Goal: Task Accomplishment & Management: Manage account settings

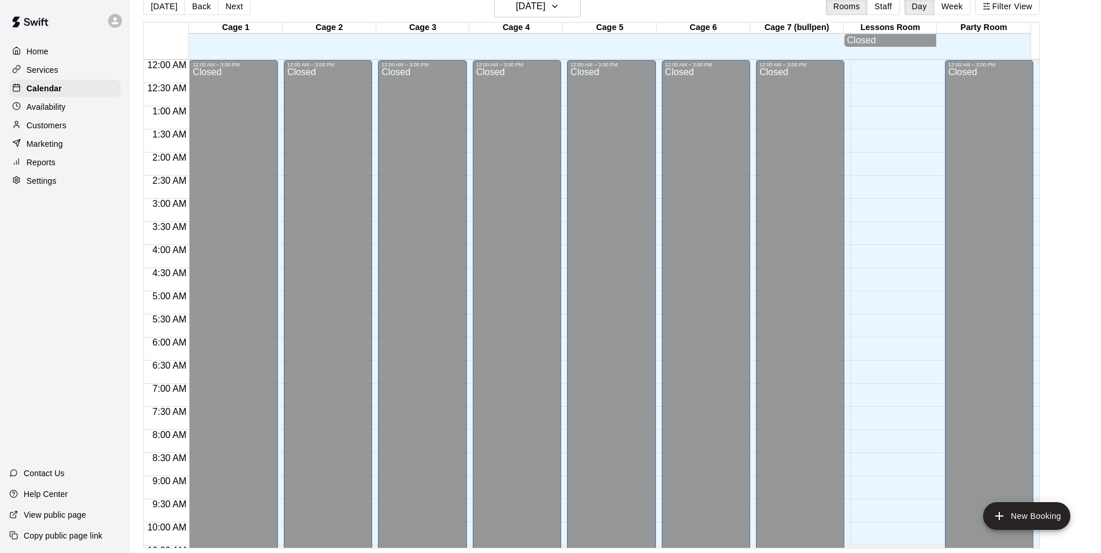
scroll to position [625, 0]
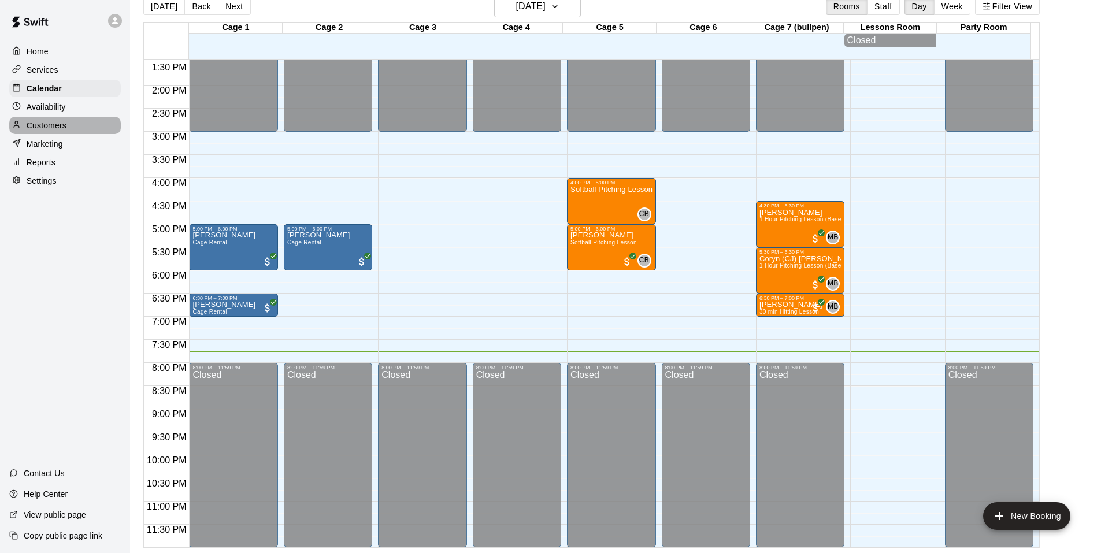
click at [59, 125] on p "Customers" at bounding box center [47, 126] width 40 height 12
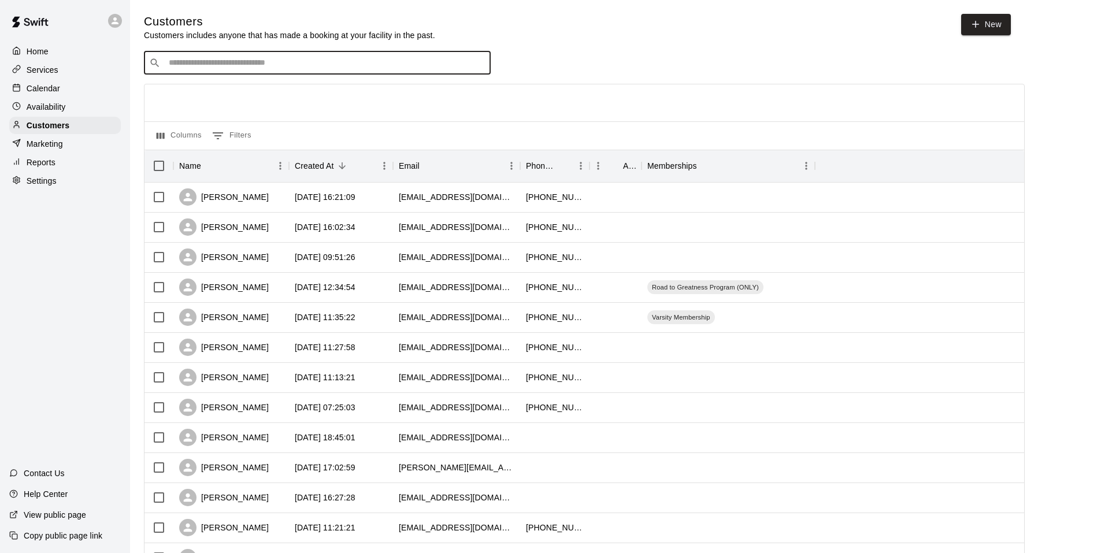
click at [272, 61] on input "Search customers by name or email" at bounding box center [325, 63] width 320 height 12
type input "**********"
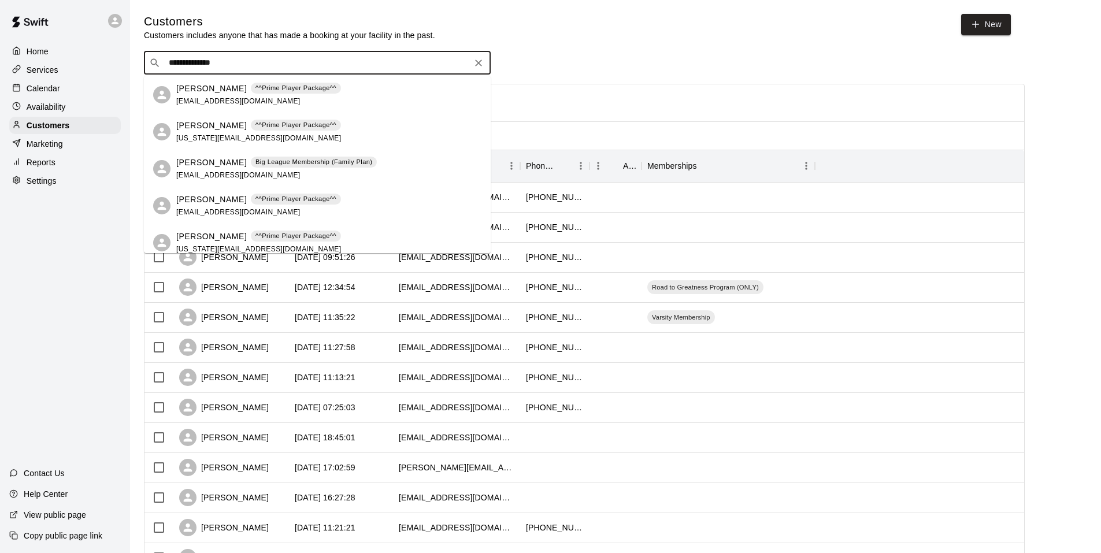
click at [212, 92] on p "[PERSON_NAME]" at bounding box center [211, 89] width 71 height 12
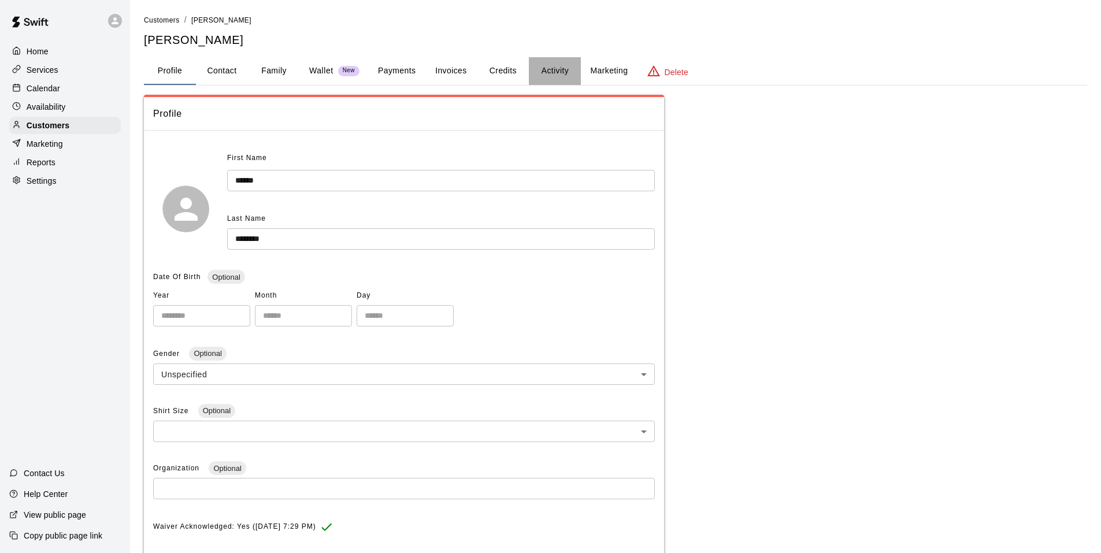
click at [566, 72] on button "Activity" at bounding box center [555, 71] width 52 height 28
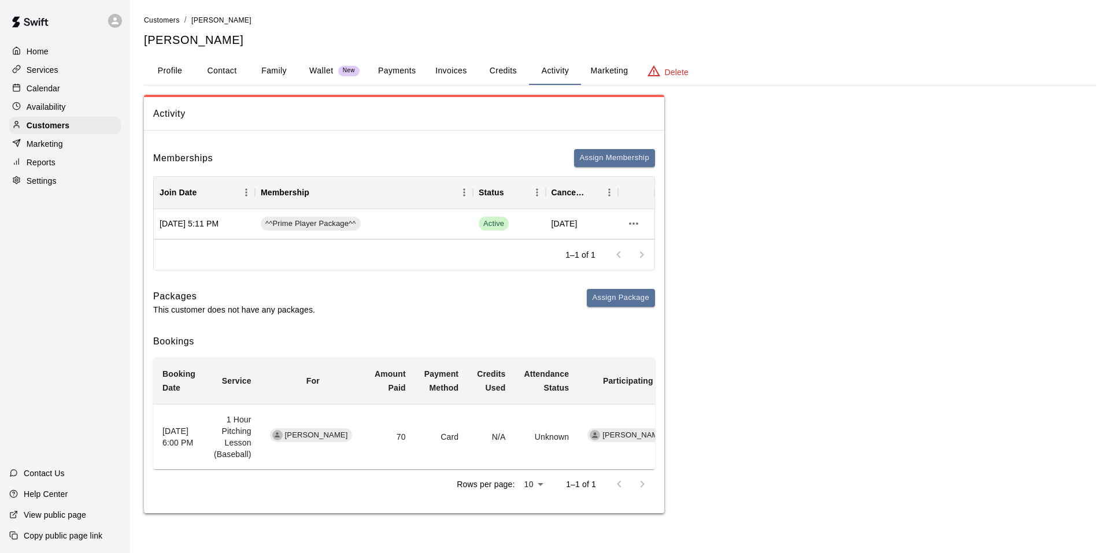
click at [283, 73] on button "Family" at bounding box center [274, 71] width 52 height 28
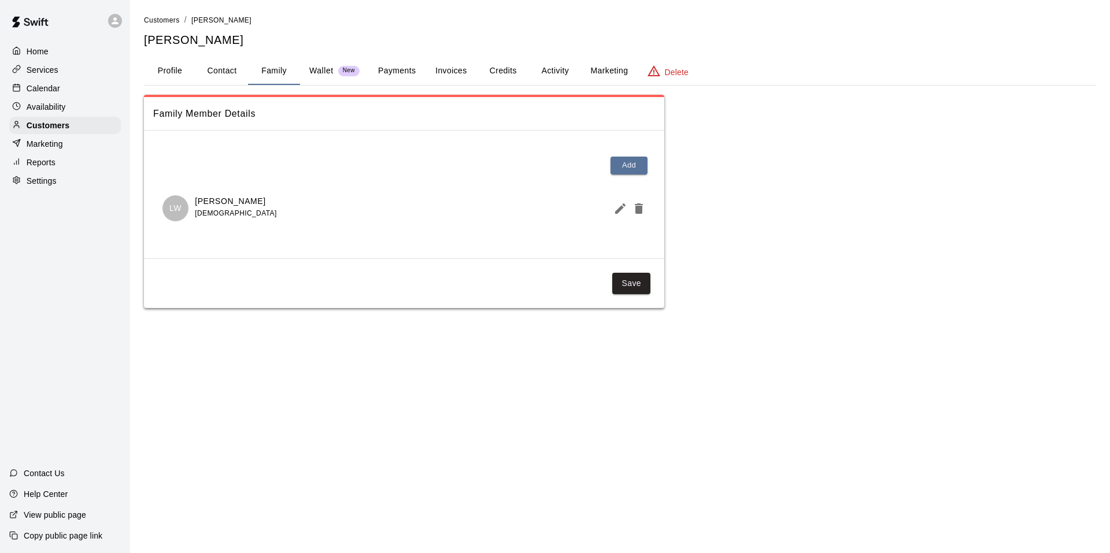
click at [341, 73] on span "New" at bounding box center [348, 71] width 21 height 8
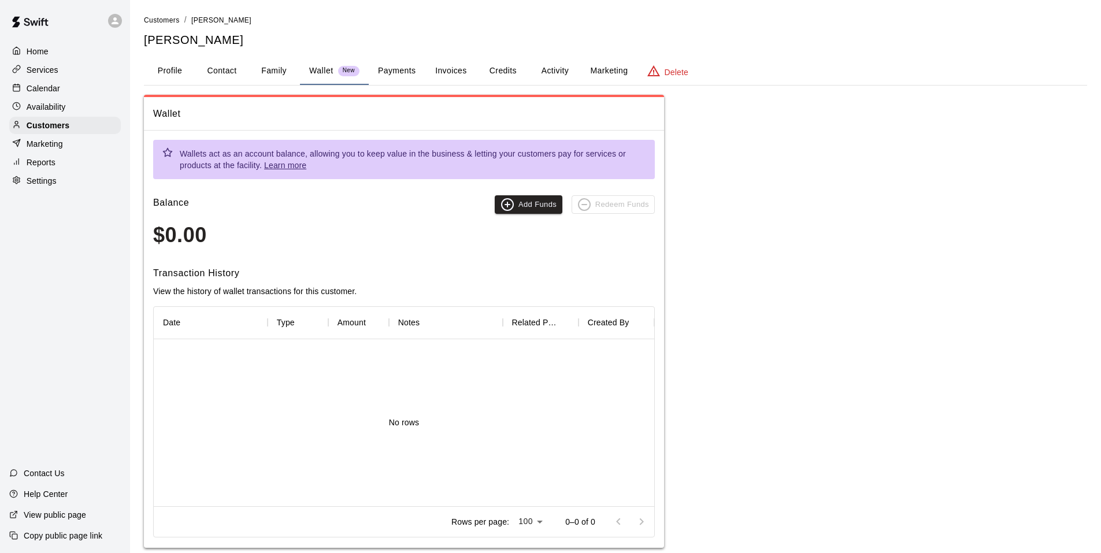
drag, startPoint x: 382, startPoint y: 72, endPoint x: 394, endPoint y: 72, distance: 12.7
click at [383, 72] on button "Payments" at bounding box center [397, 71] width 56 height 28
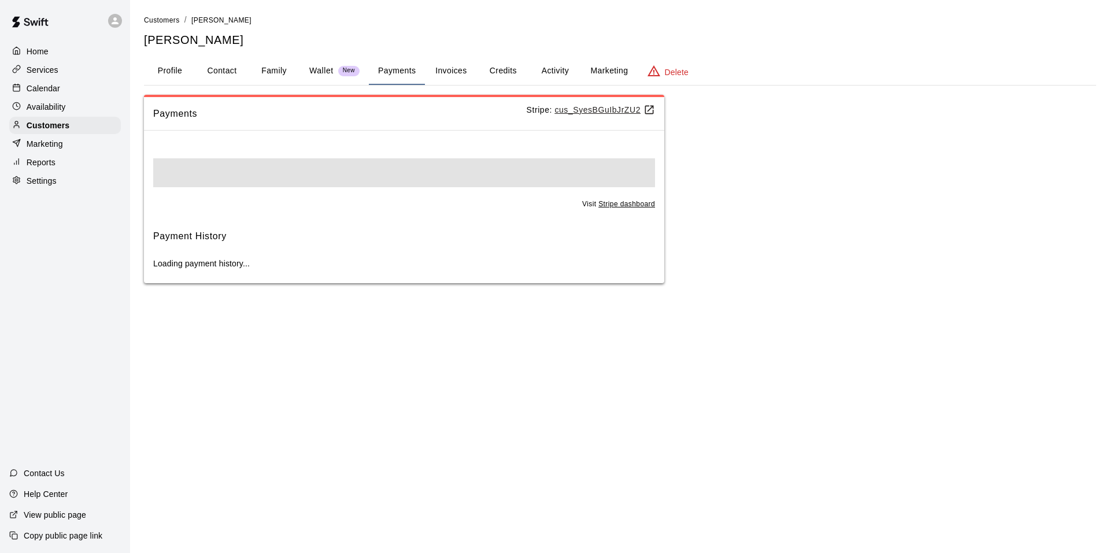
click at [461, 72] on button "Invoices" at bounding box center [451, 71] width 52 height 28
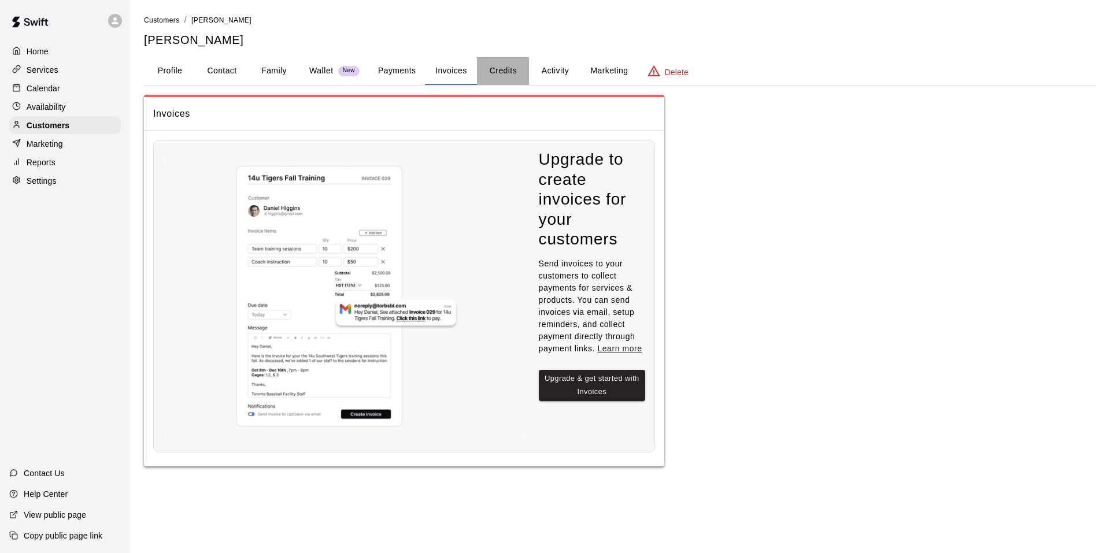
drag, startPoint x: 499, startPoint y: 73, endPoint x: 529, endPoint y: 74, distance: 30.1
click at [502, 73] on button "Credits" at bounding box center [503, 71] width 52 height 28
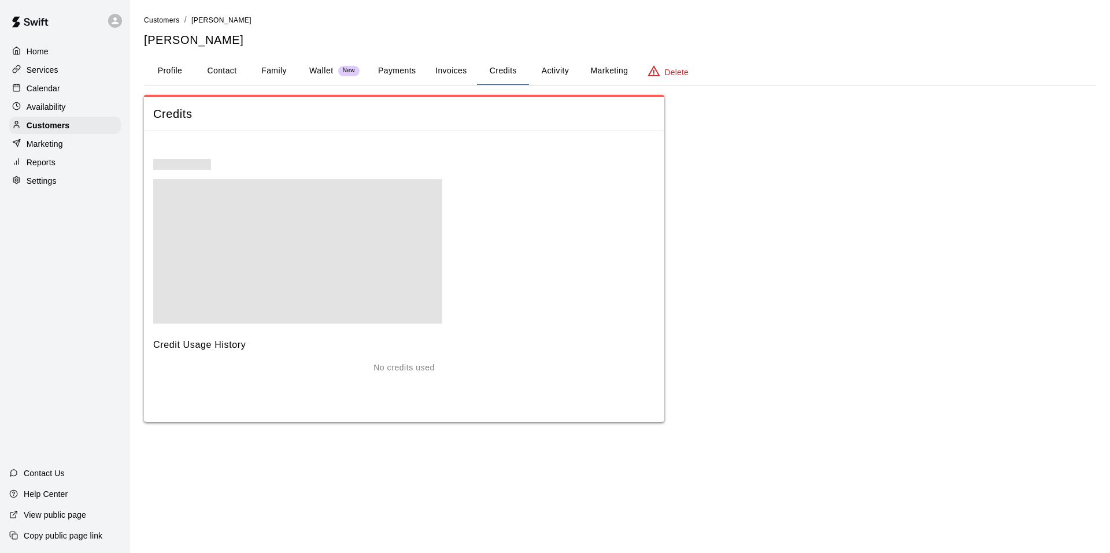
click at [553, 74] on button "Activity" at bounding box center [555, 71] width 52 height 28
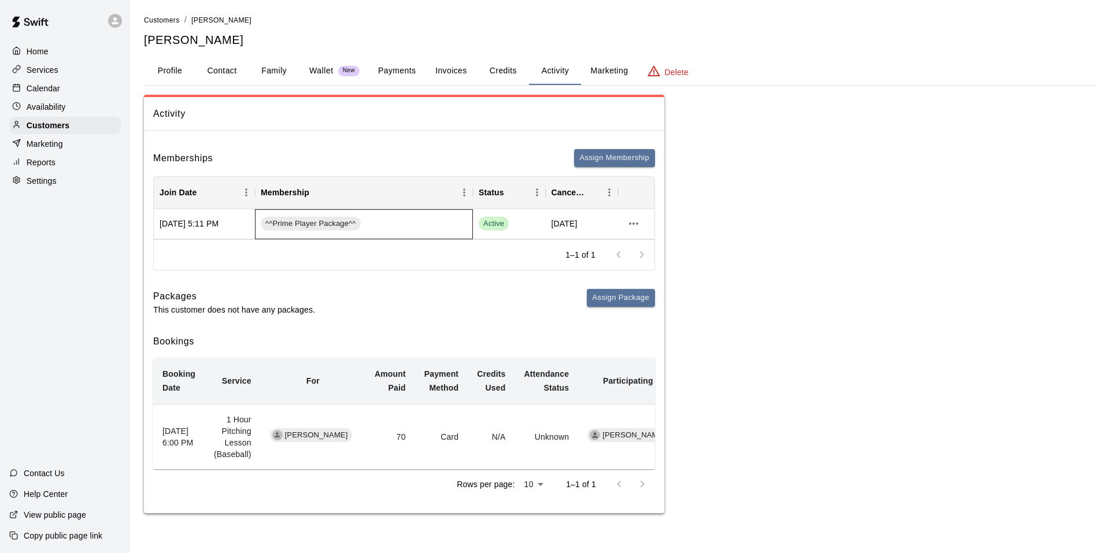
click at [403, 222] on div "^^Prime Player Package^^" at bounding box center [364, 224] width 218 height 30
click at [54, 91] on p "Calendar" at bounding box center [44, 89] width 34 height 12
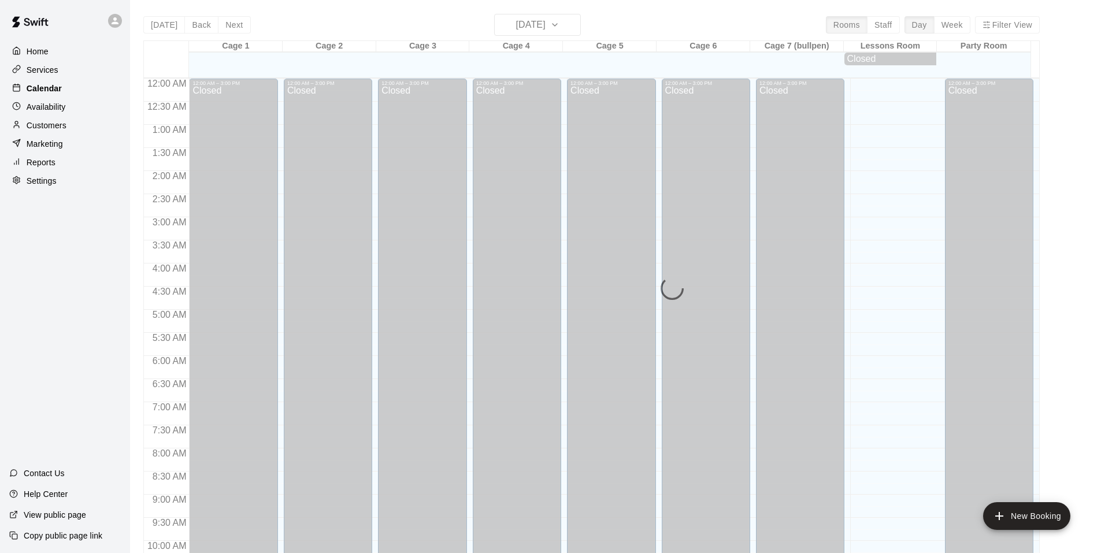
scroll to position [586, 0]
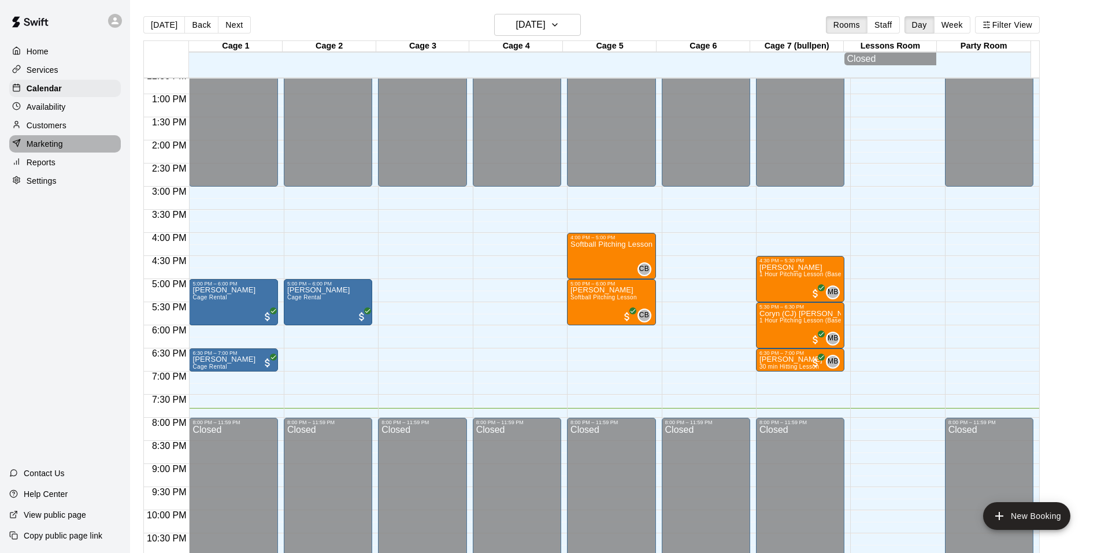
click at [49, 139] on div "Marketing" at bounding box center [65, 143] width 112 height 17
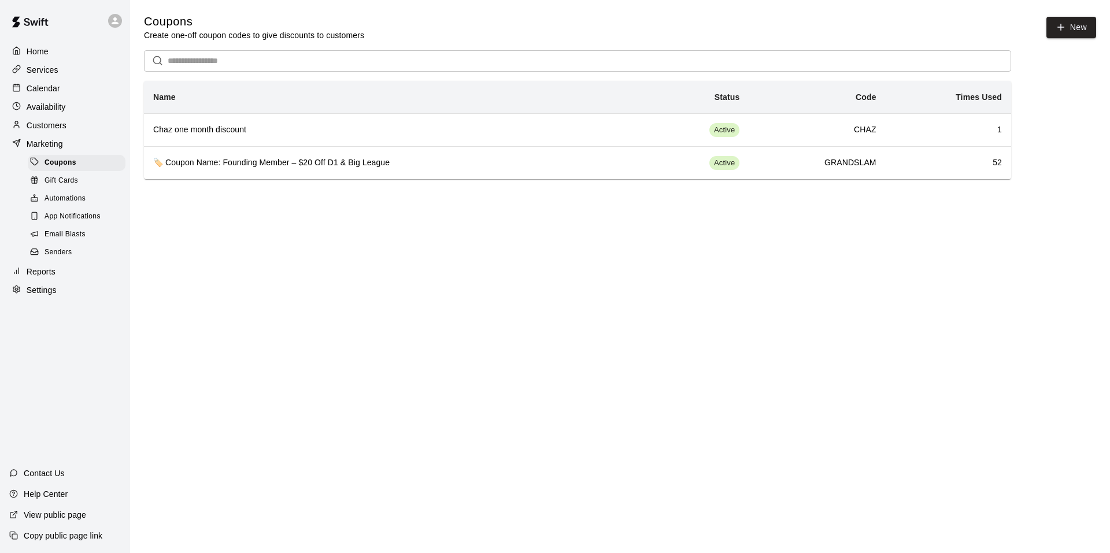
click at [53, 131] on p "Customers" at bounding box center [47, 126] width 40 height 12
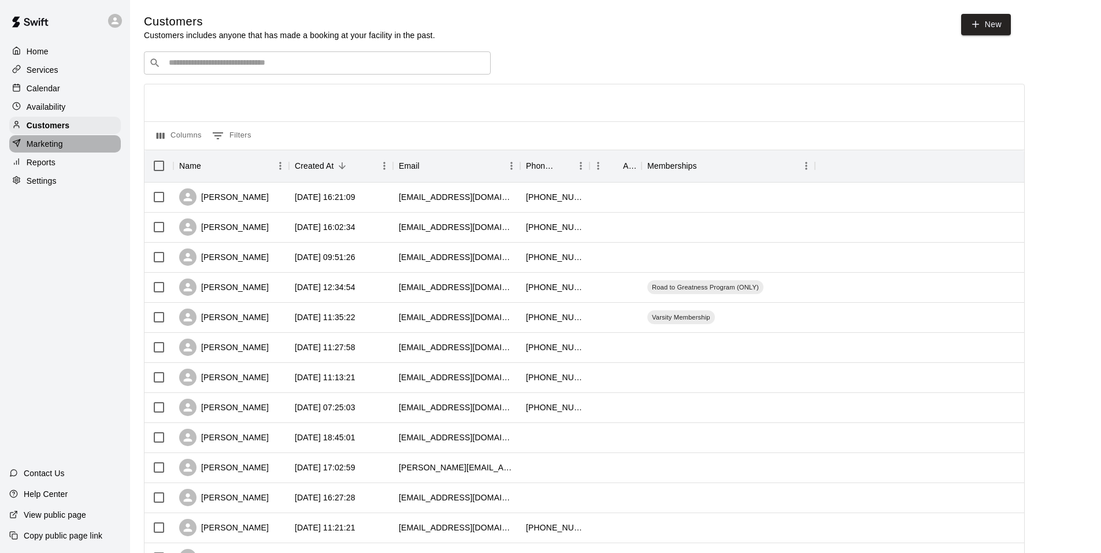
click at [31, 150] on p "Marketing" at bounding box center [45, 144] width 36 height 12
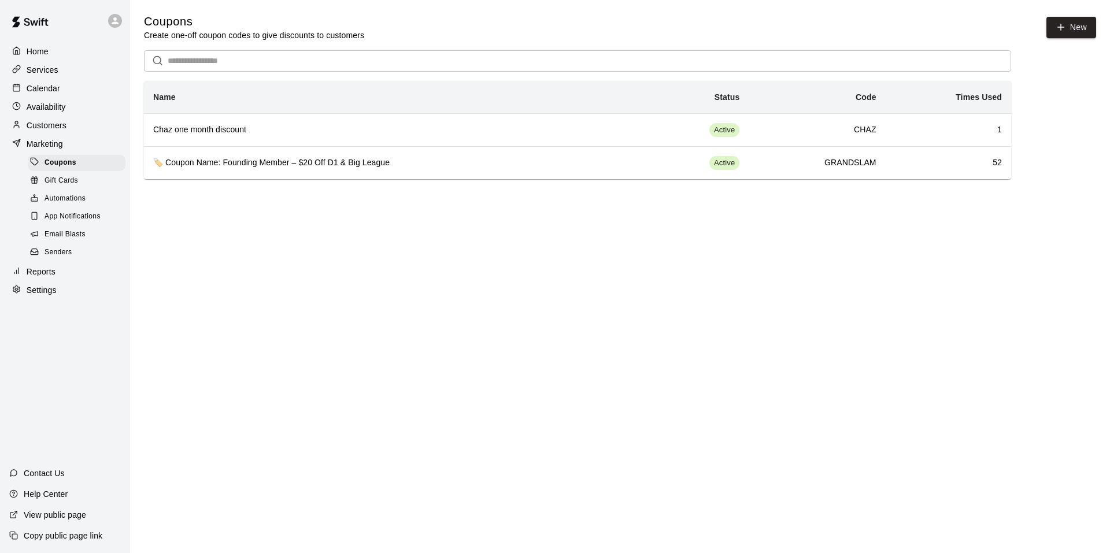
click at [62, 130] on p "Customers" at bounding box center [47, 126] width 40 height 12
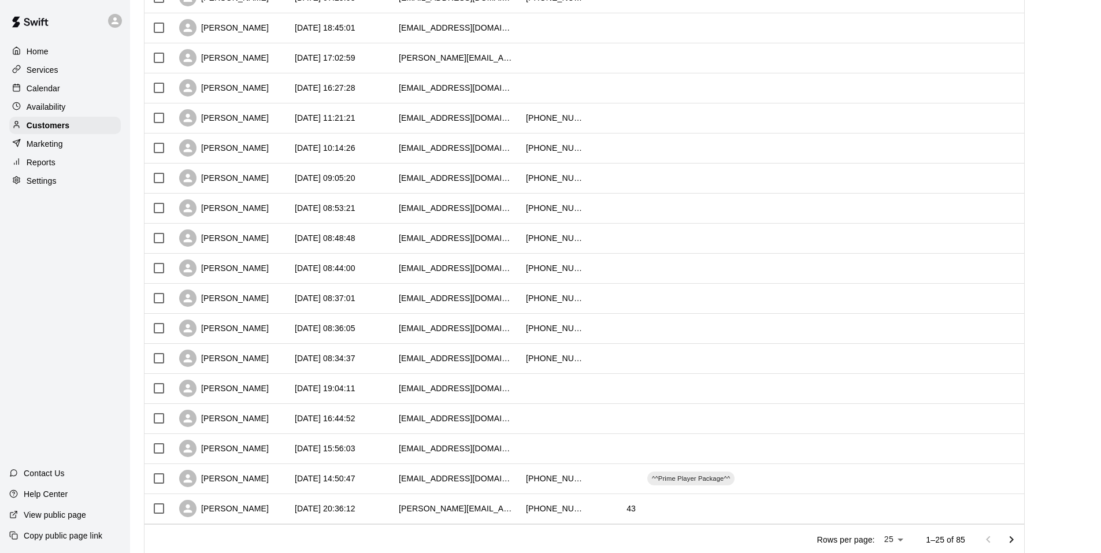
scroll to position [446, 0]
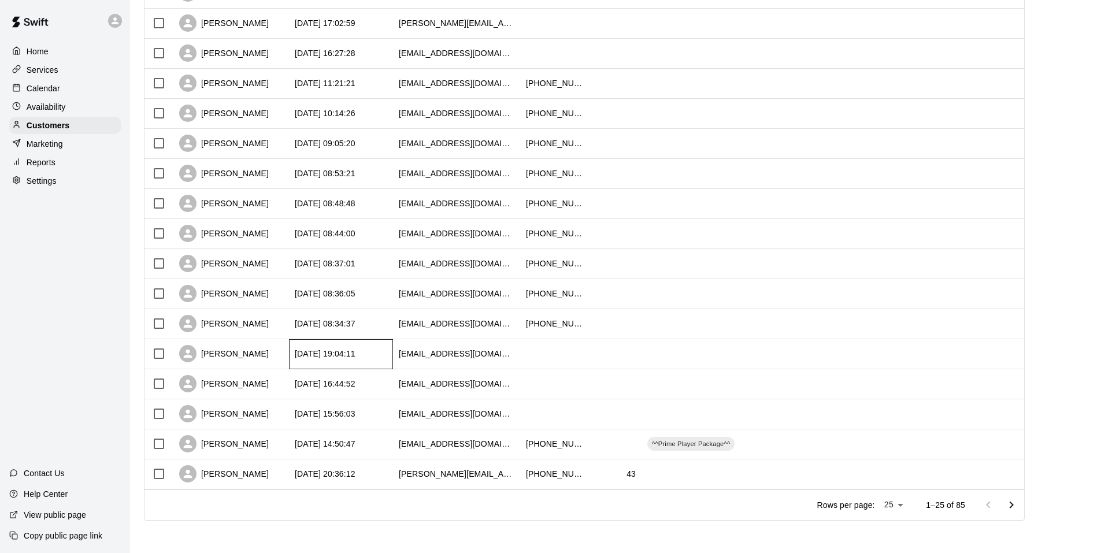
click at [385, 360] on div "[DATE] 19:04:11" at bounding box center [341, 354] width 104 height 30
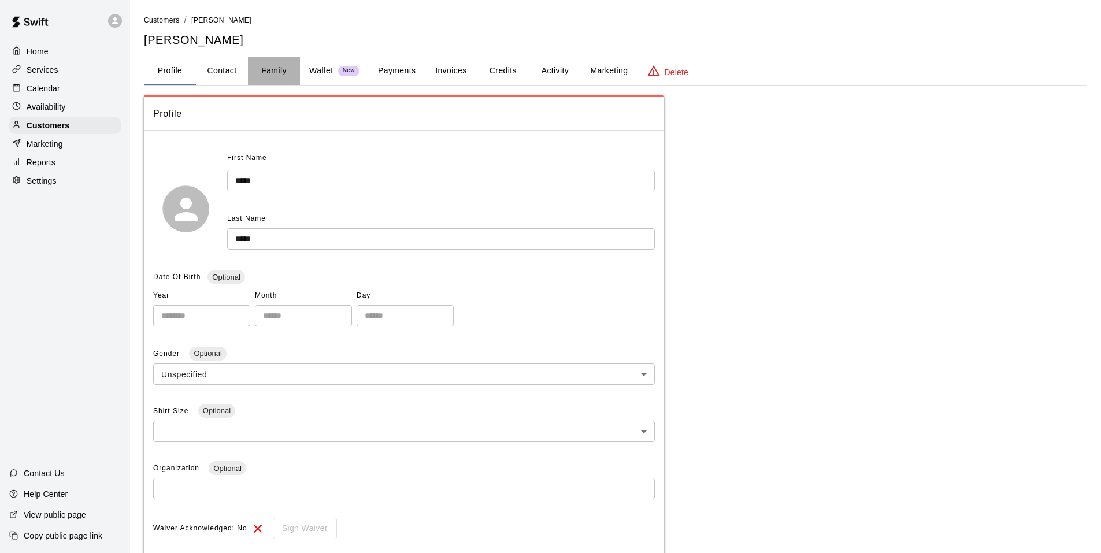
click at [269, 68] on button "Family" at bounding box center [274, 71] width 52 height 28
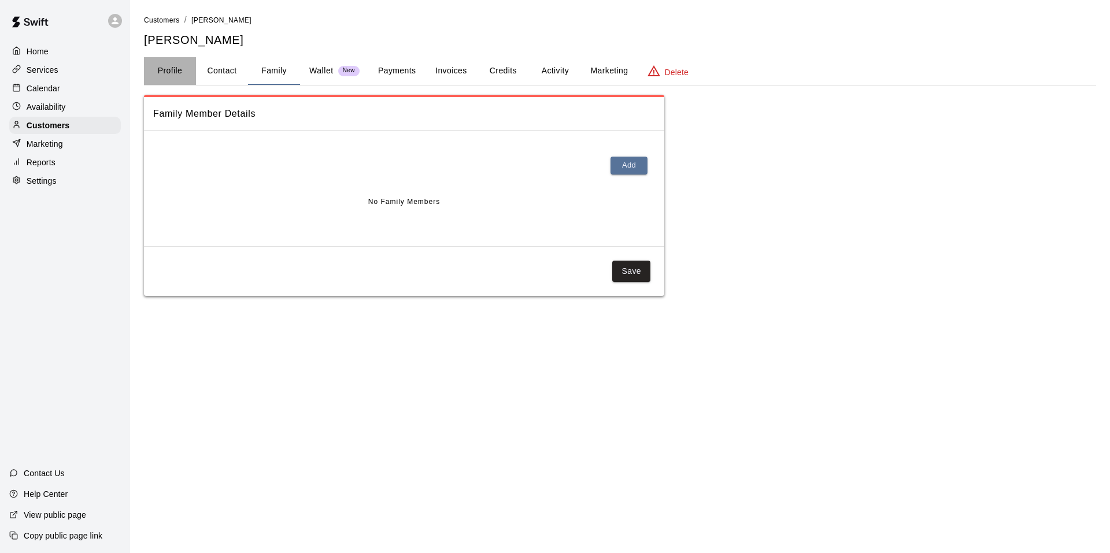
click at [151, 79] on button "Profile" at bounding box center [170, 71] width 52 height 28
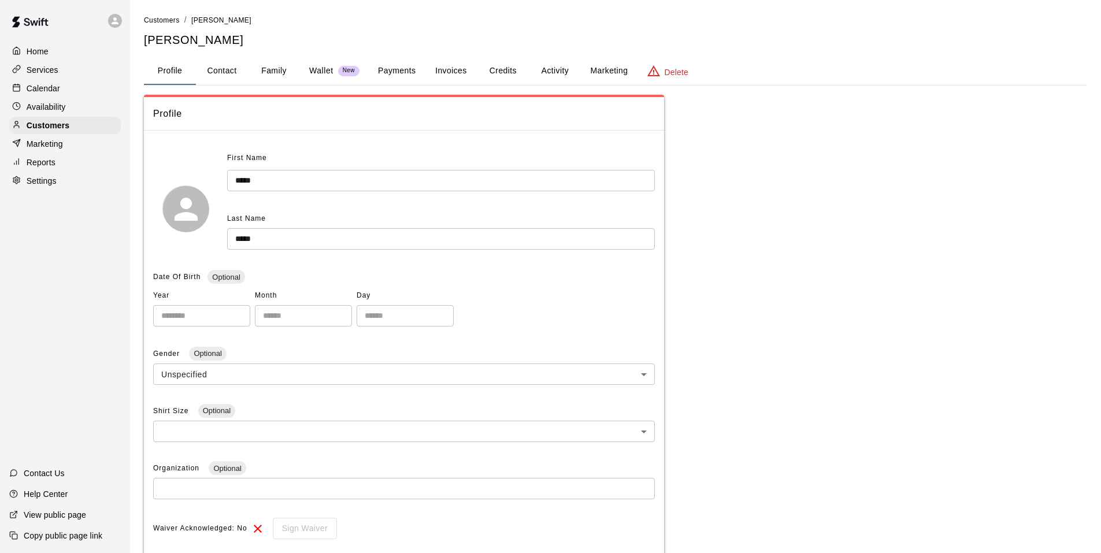
click at [55, 48] on div "Home" at bounding box center [65, 51] width 112 height 17
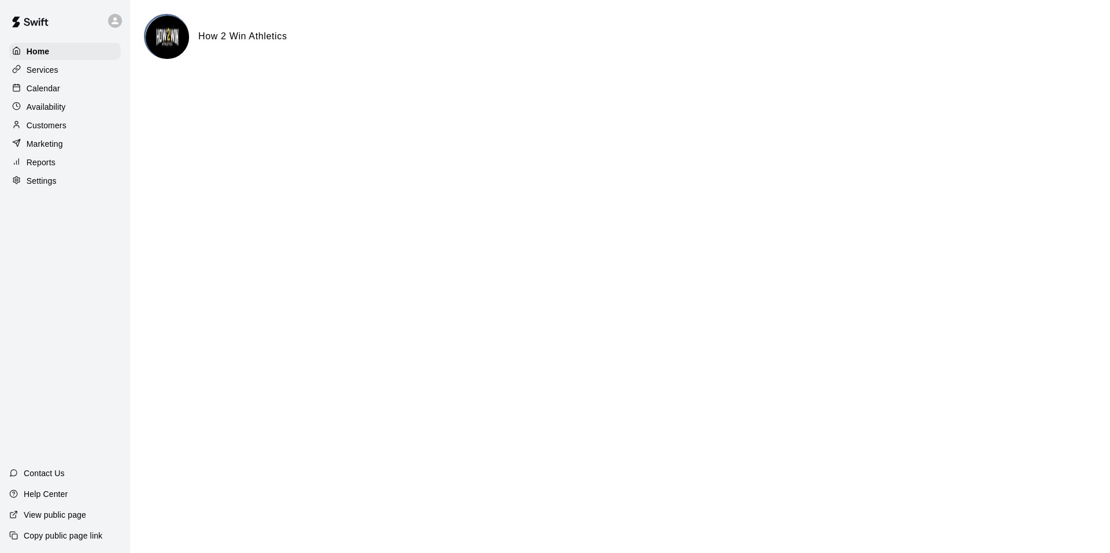
click at [51, 69] on p "Services" at bounding box center [43, 70] width 32 height 12
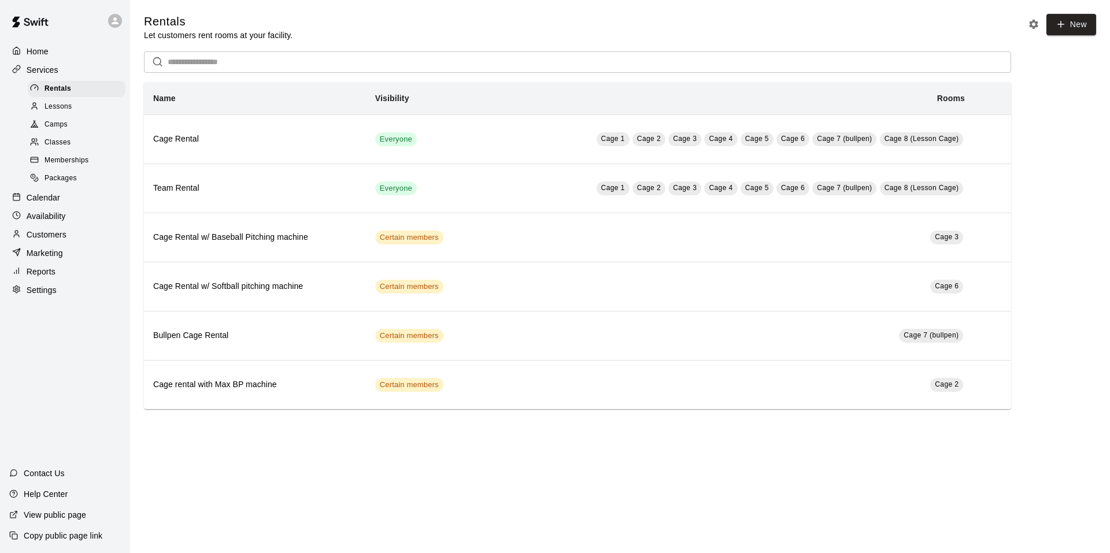
click at [45, 65] on p "Services" at bounding box center [43, 70] width 32 height 12
click at [52, 200] on p "Calendar" at bounding box center [44, 198] width 34 height 12
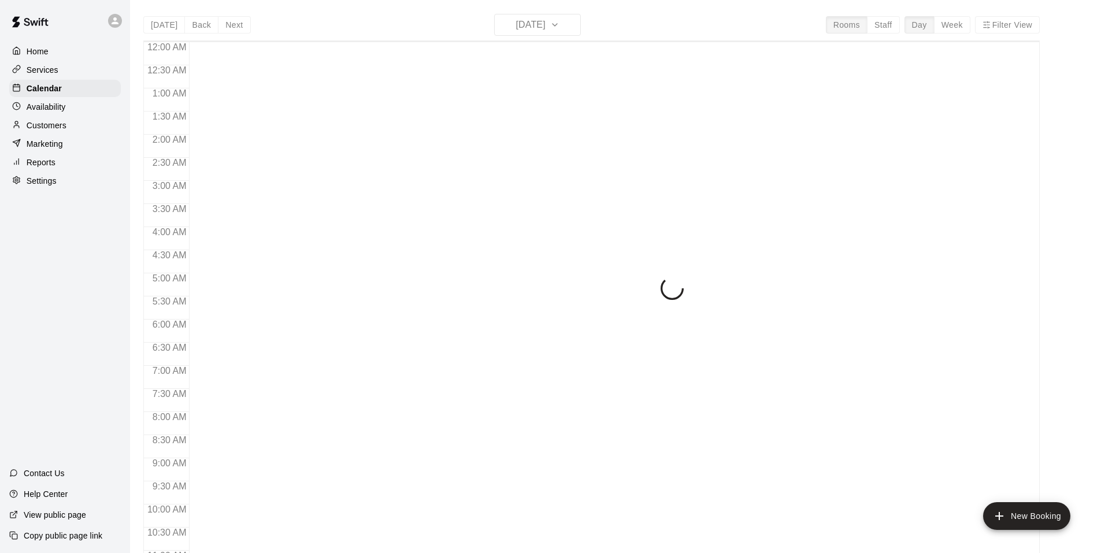
scroll to position [586, 0]
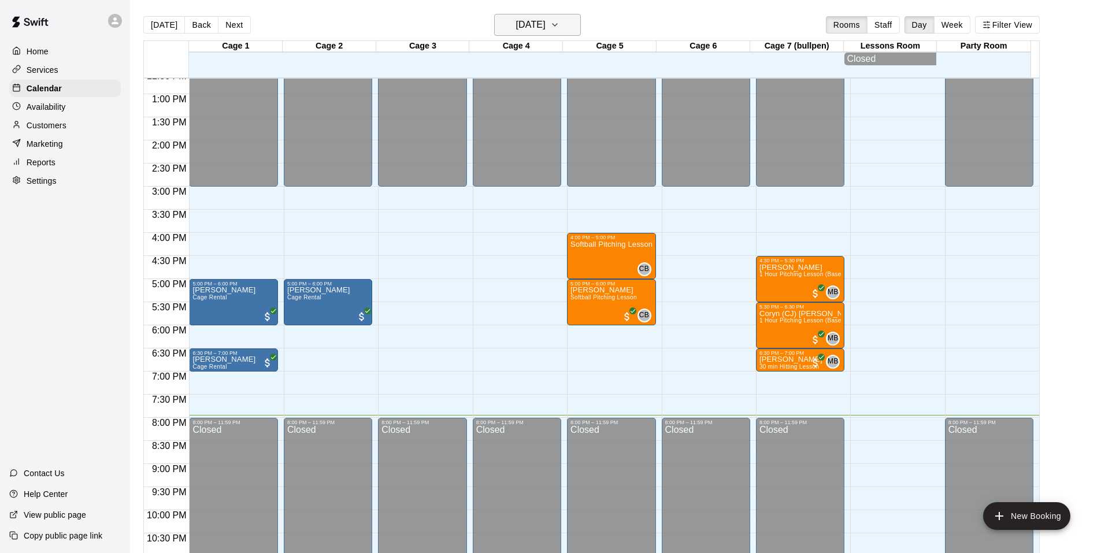
click at [560, 27] on icon "button" at bounding box center [554, 25] width 9 height 14
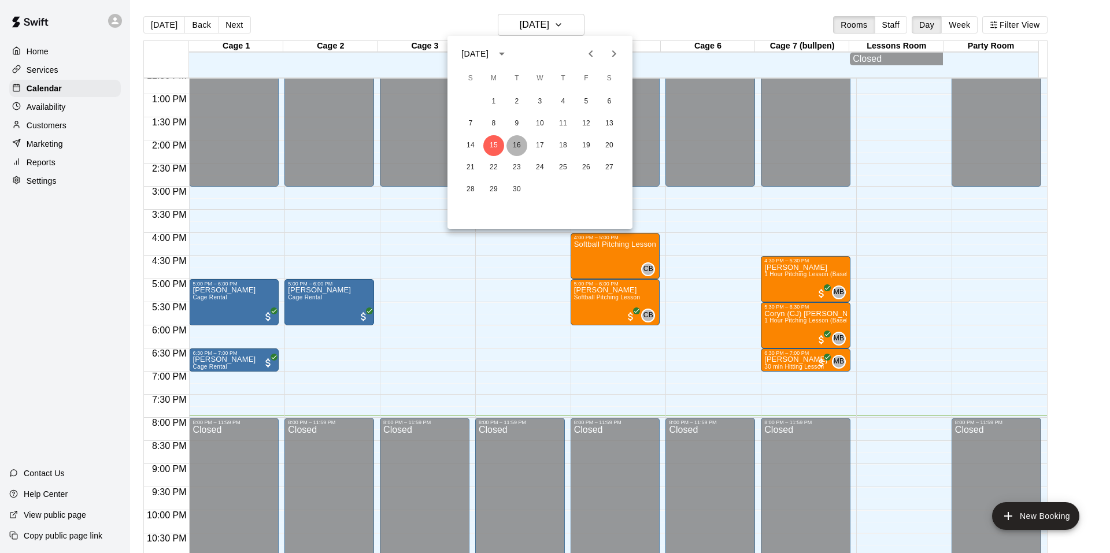
click at [523, 147] on button "16" at bounding box center [516, 145] width 21 height 21
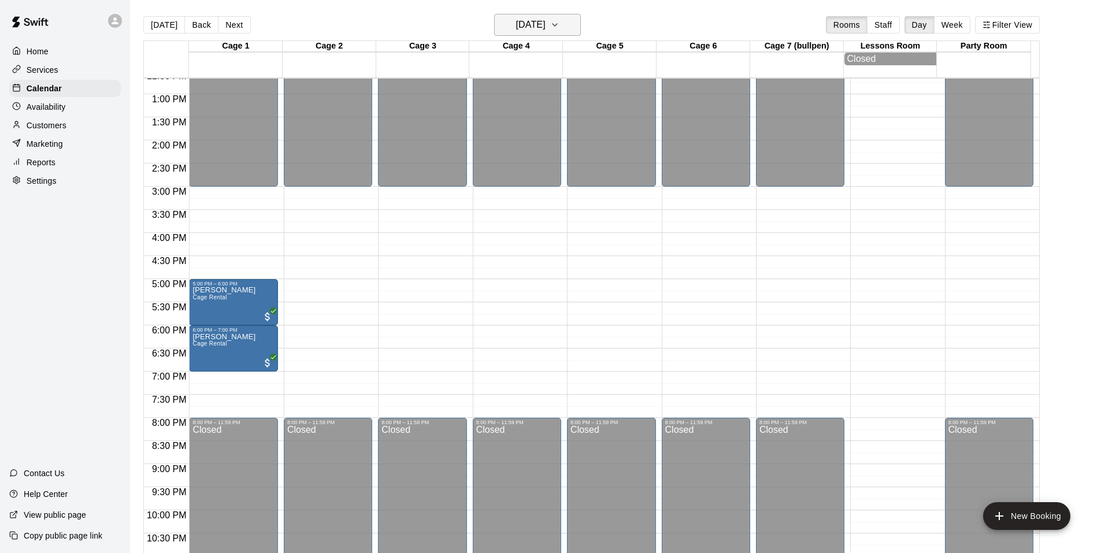
click at [546, 31] on h6 "[DATE]" at bounding box center [530, 25] width 29 height 16
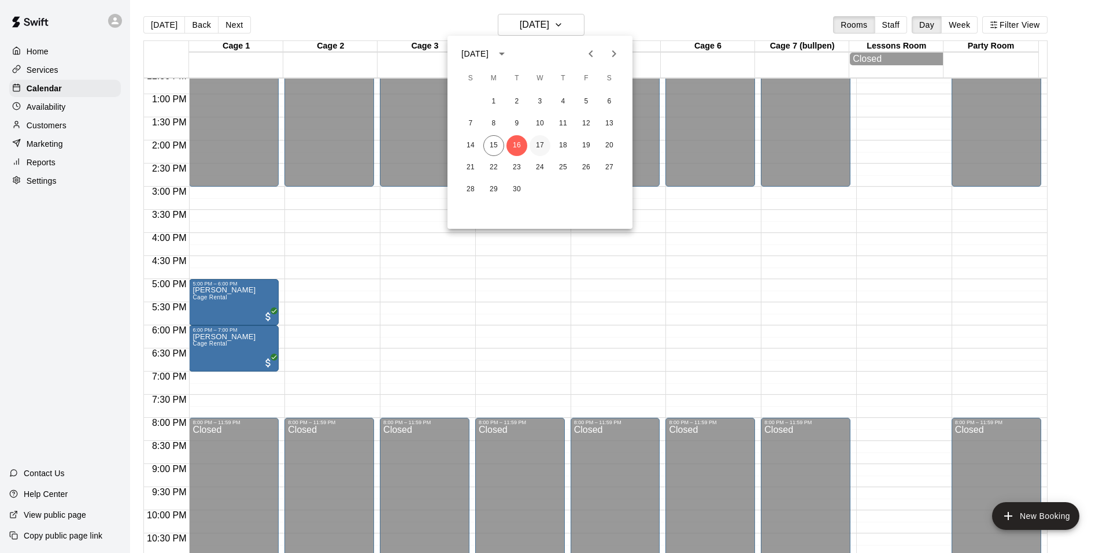
click at [542, 141] on button "17" at bounding box center [540, 145] width 21 height 21
